Goal: Information Seeking & Learning: Learn about a topic

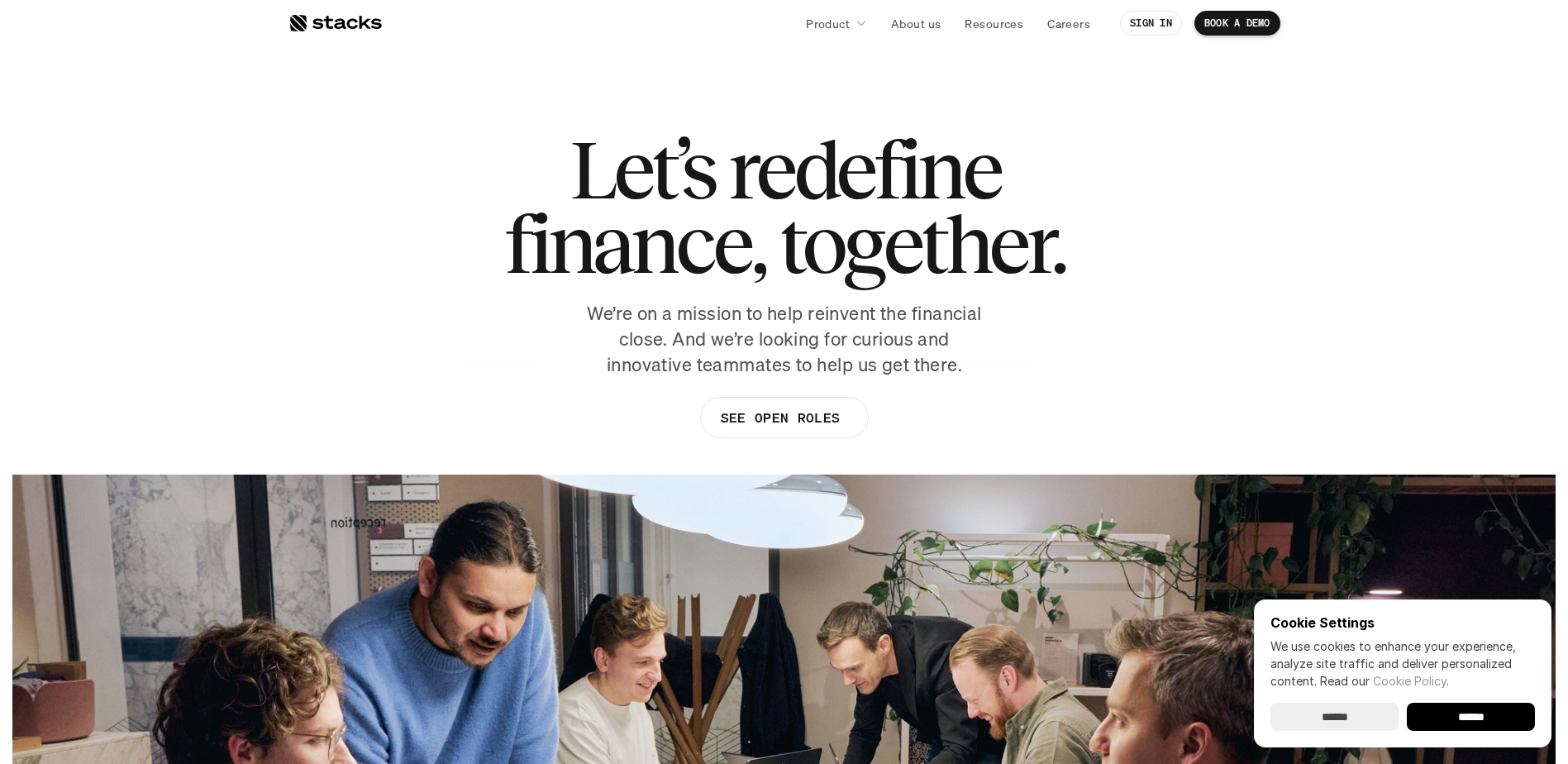
click at [1452, 721] on input "******" at bounding box center [1471, 716] width 128 height 28
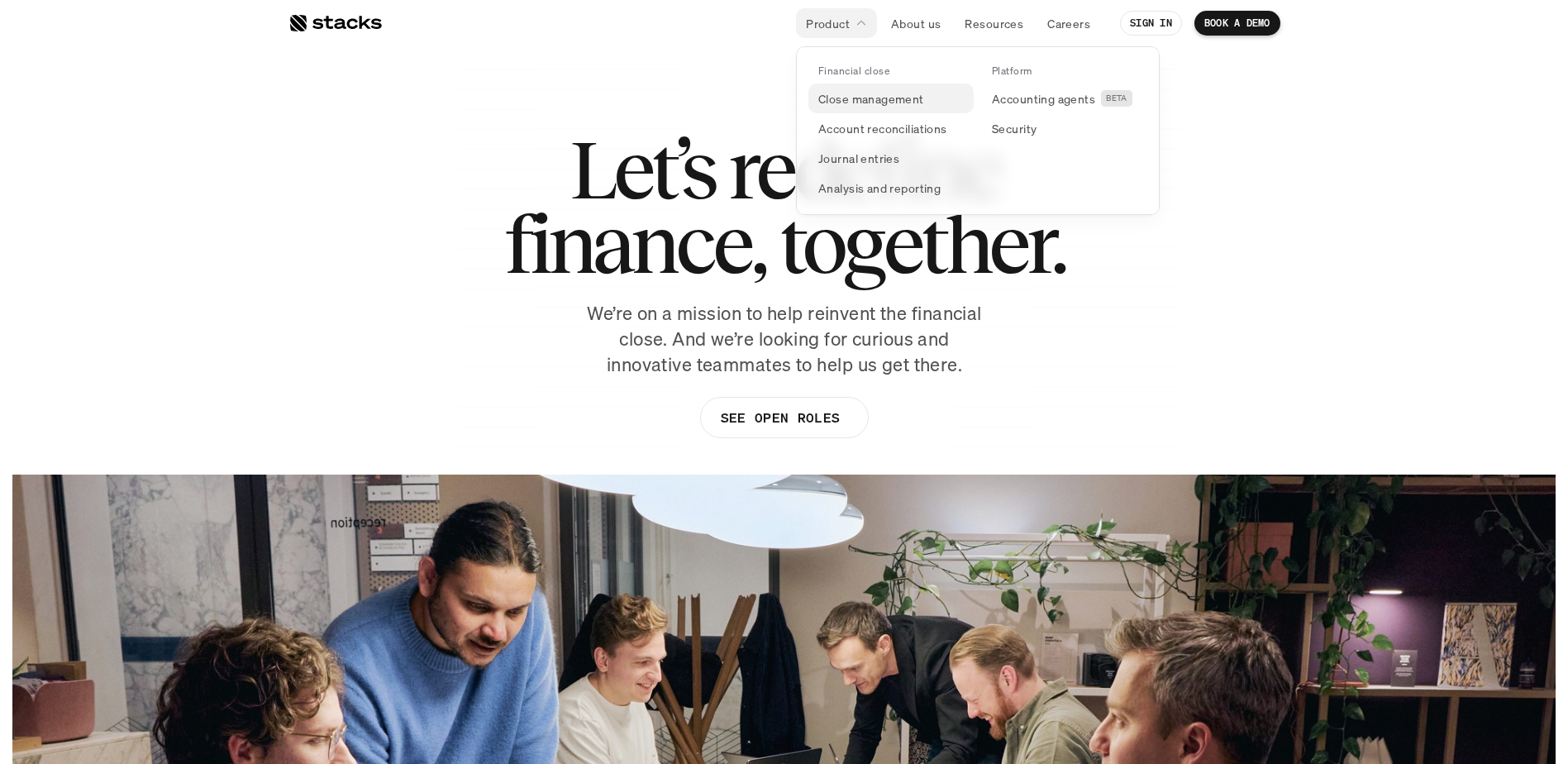
click at [881, 96] on p "Close management" at bounding box center [872, 99] width 105 height 17
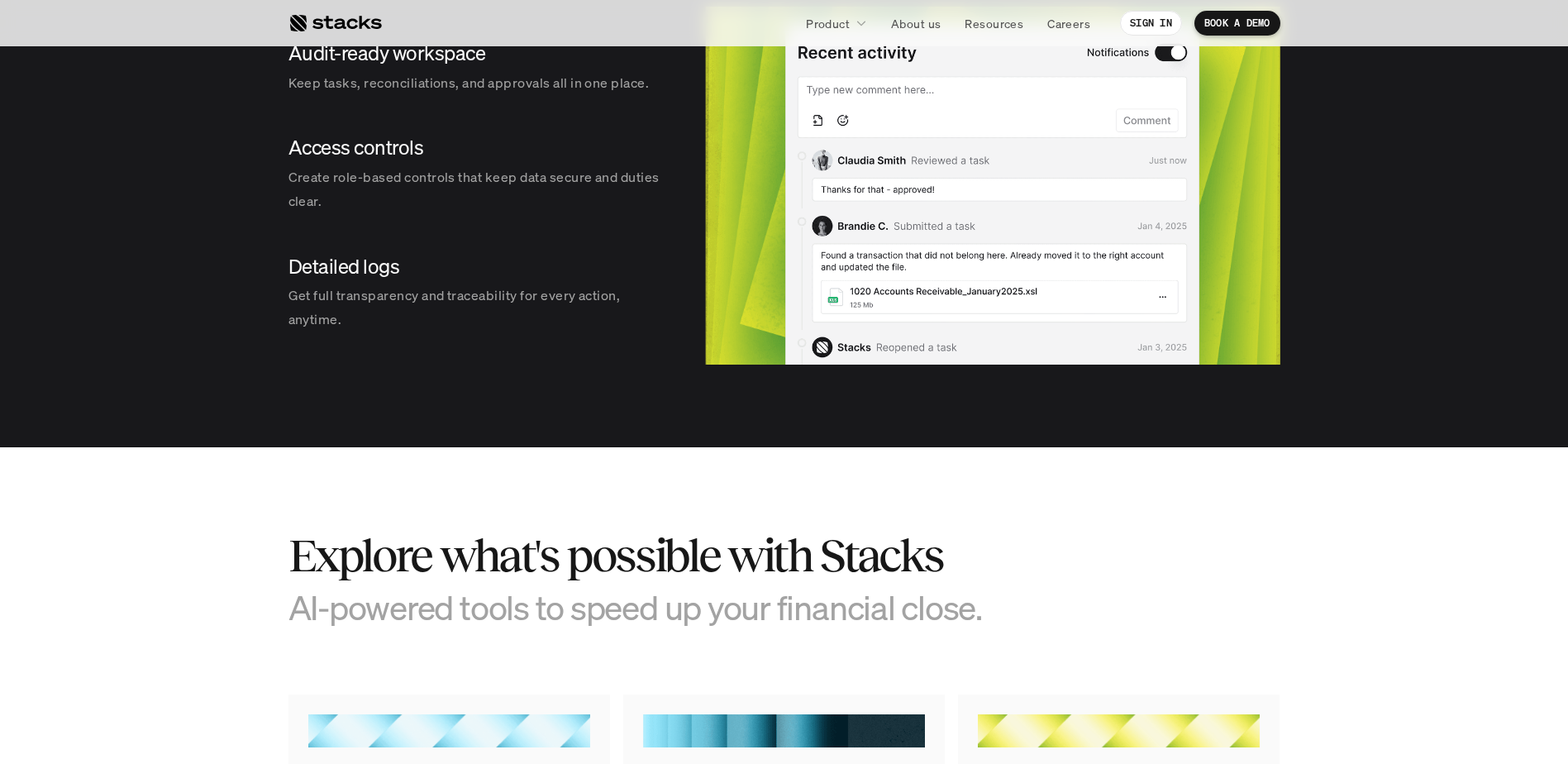
scroll to position [2396, 0]
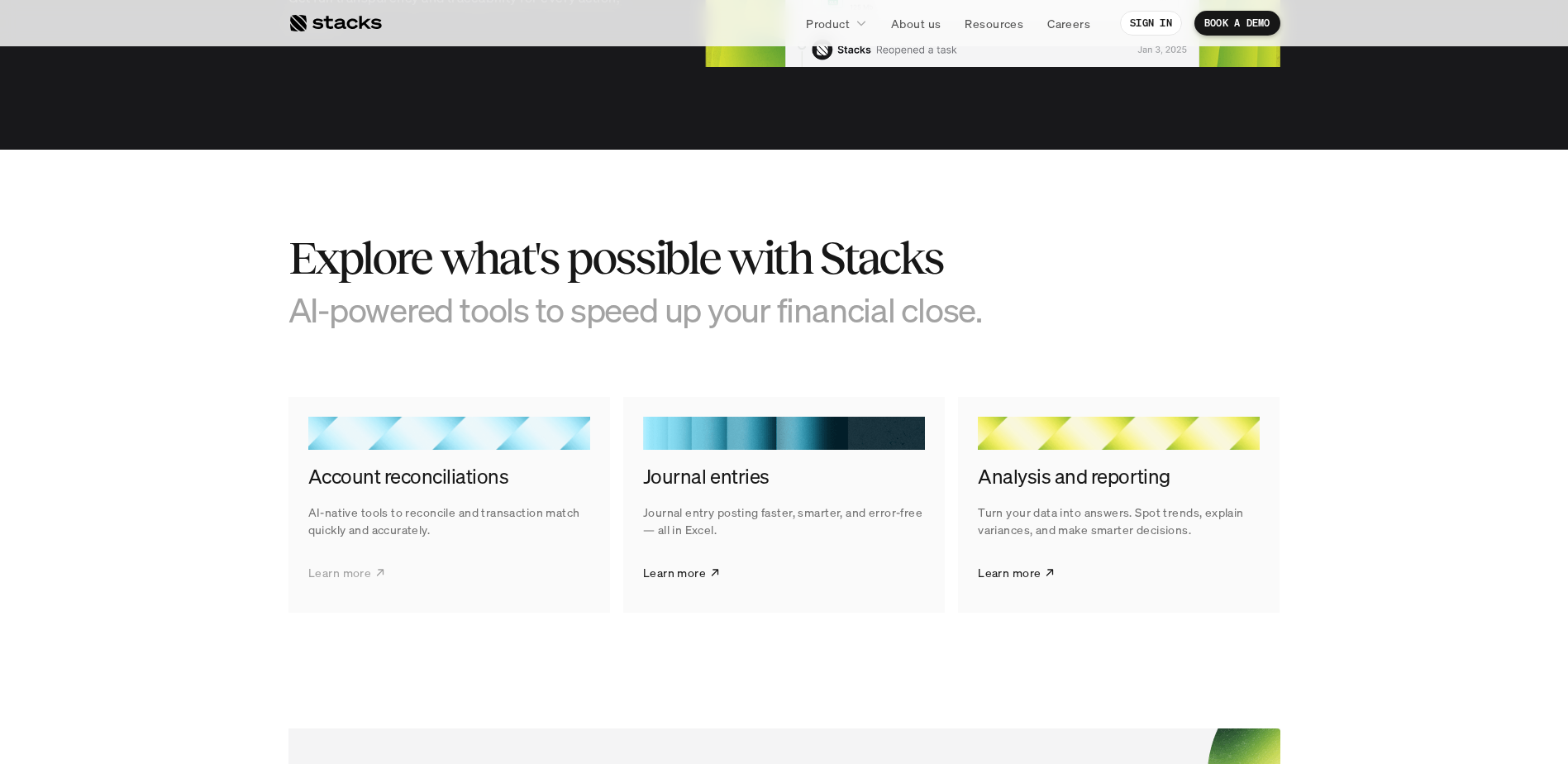
click at [372, 569] on link "Learn more" at bounding box center [347, 572] width 78 height 41
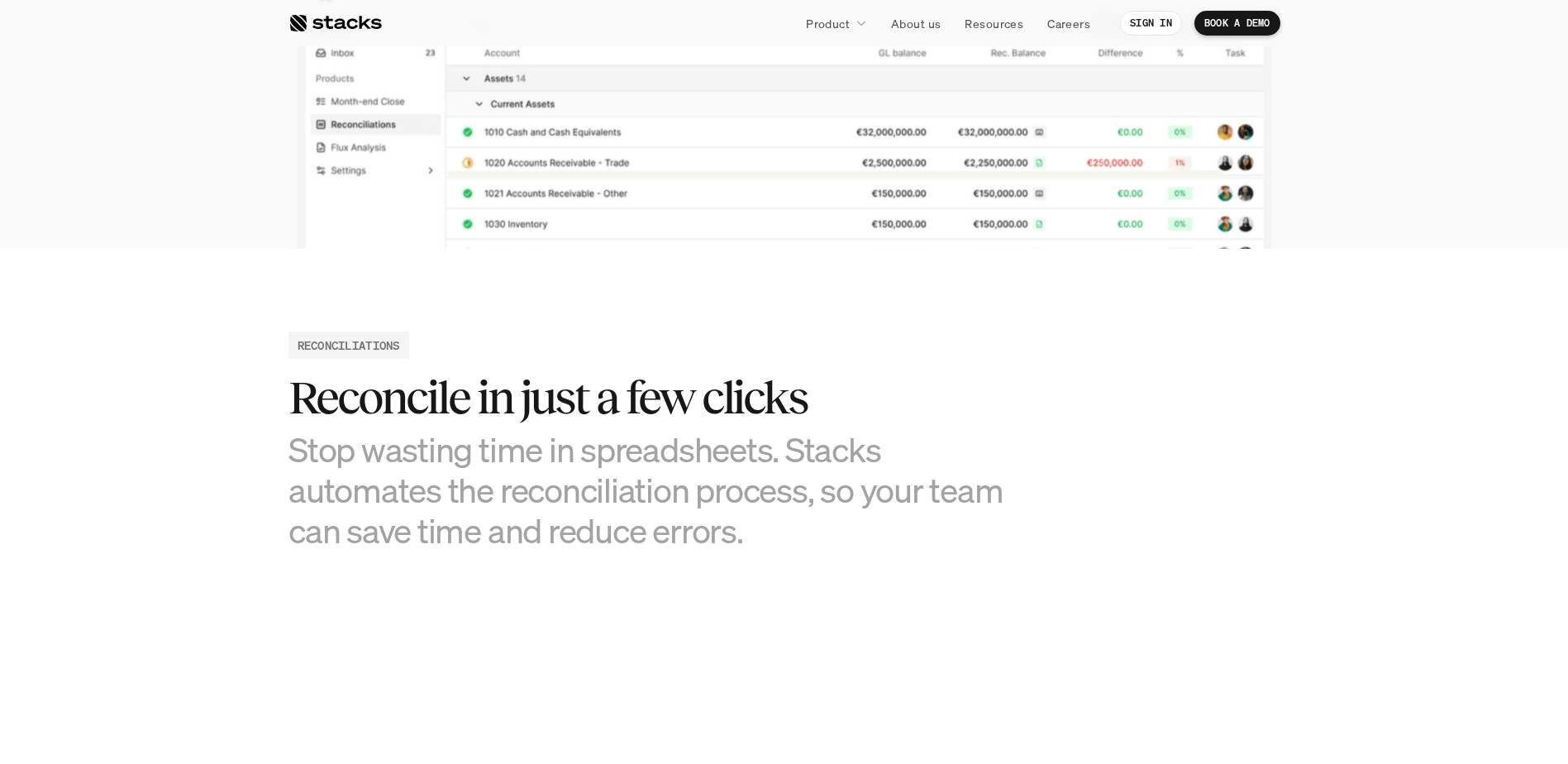
scroll to position [578, 0]
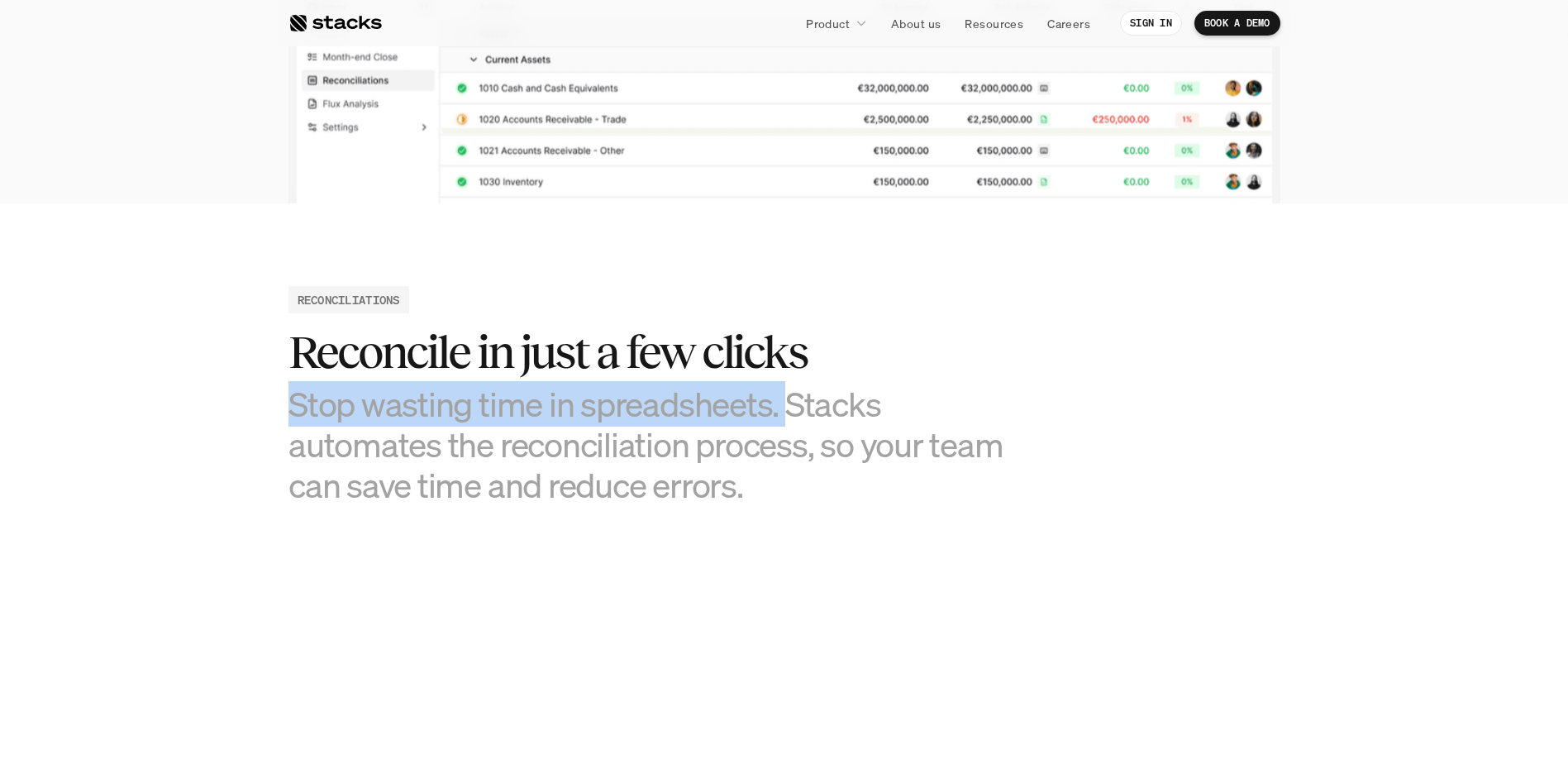
drag, startPoint x: 293, startPoint y: 398, endPoint x: 783, endPoint y: 393, distance: 490.0
click at [783, 393] on h3 "Stop wasting time in spreadsheets. Stacks automates the reconciliation process,…" at bounding box center [660, 445] width 744 height 123
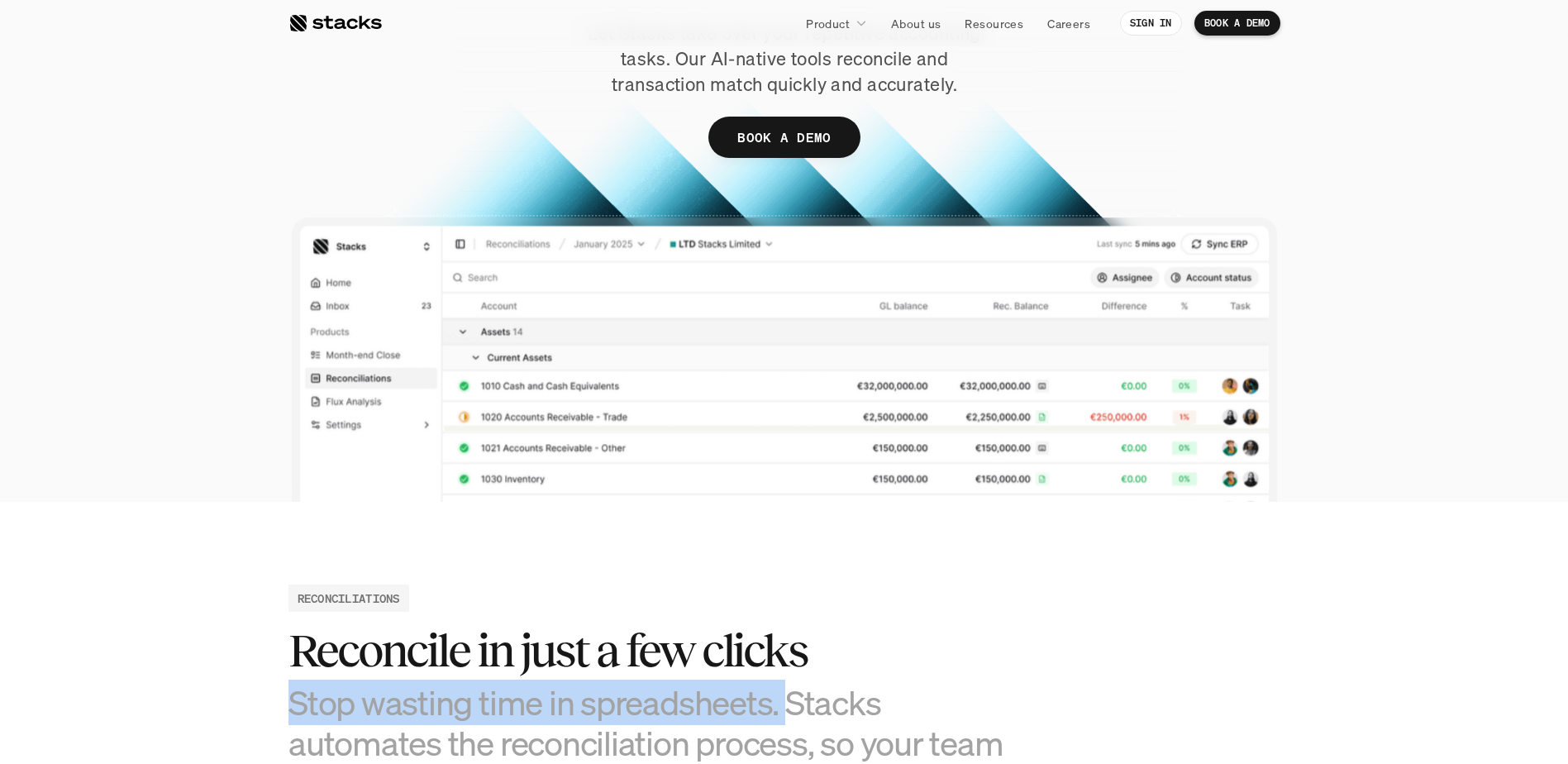
scroll to position [0, 0]
